Goal: Navigation & Orientation: Go to known website

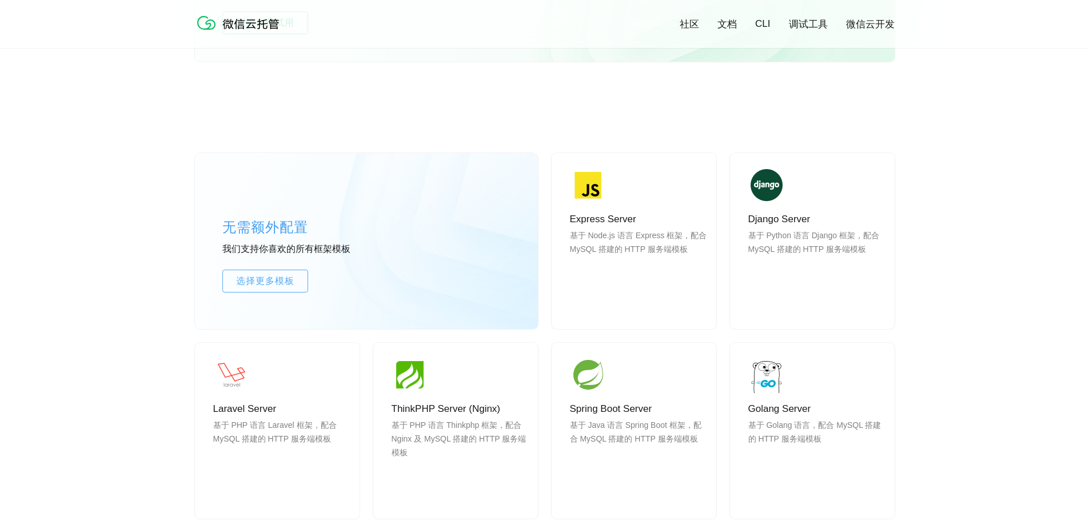
scroll to position [1029, 0]
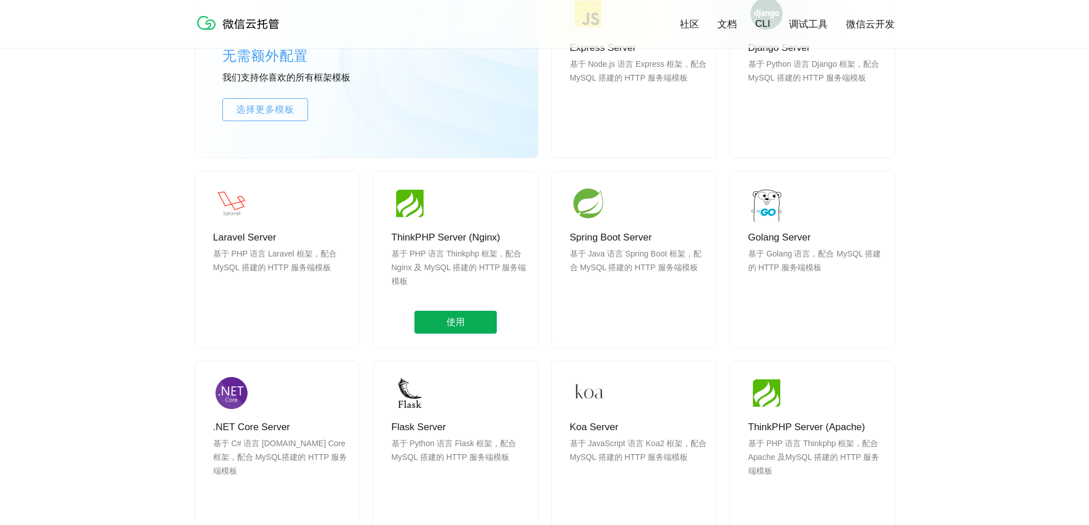
click at [462, 322] on span "使用" at bounding box center [455, 322] width 82 height 23
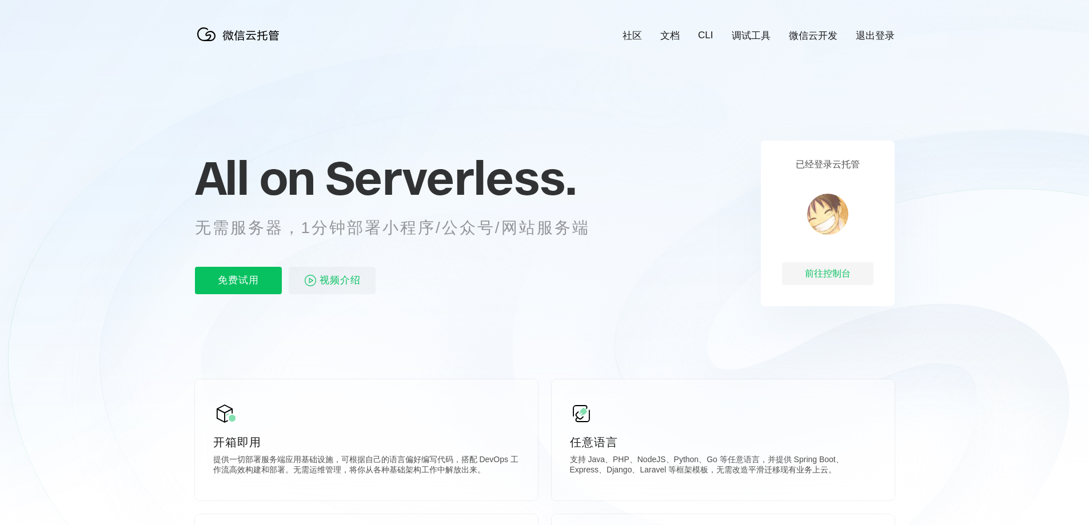
scroll to position [0, 2033]
click at [849, 280] on div "前往控制台" at bounding box center [827, 273] width 91 height 23
click at [835, 276] on div "前往控制台" at bounding box center [827, 273] width 91 height 23
